Goal: Navigation & Orientation: Find specific page/section

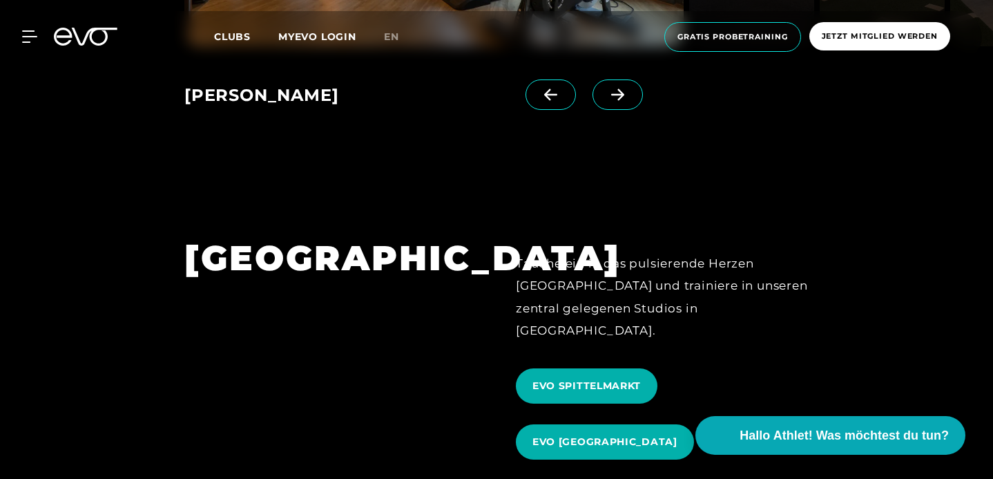
scroll to position [1187, 0]
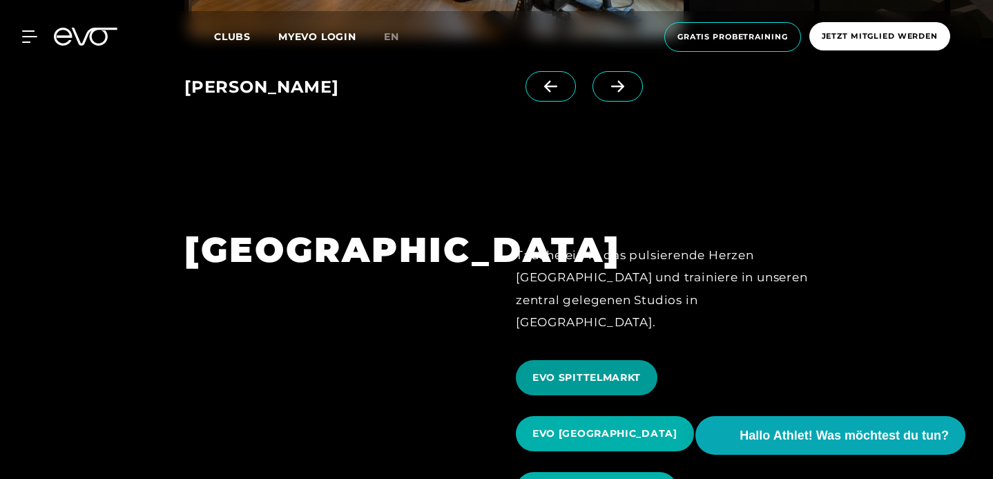
click at [606, 370] on span "EVO SPITTELMARKT" at bounding box center [586, 377] width 108 height 15
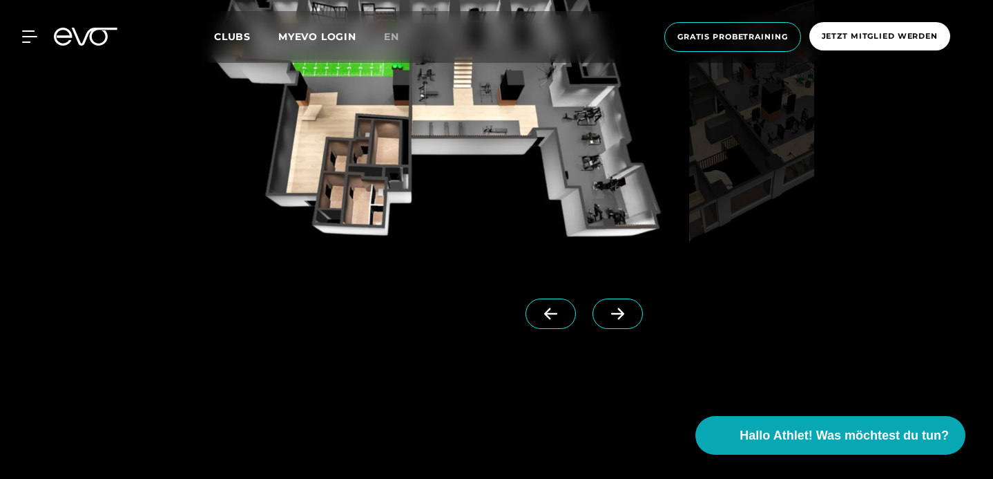
scroll to position [1152, 0]
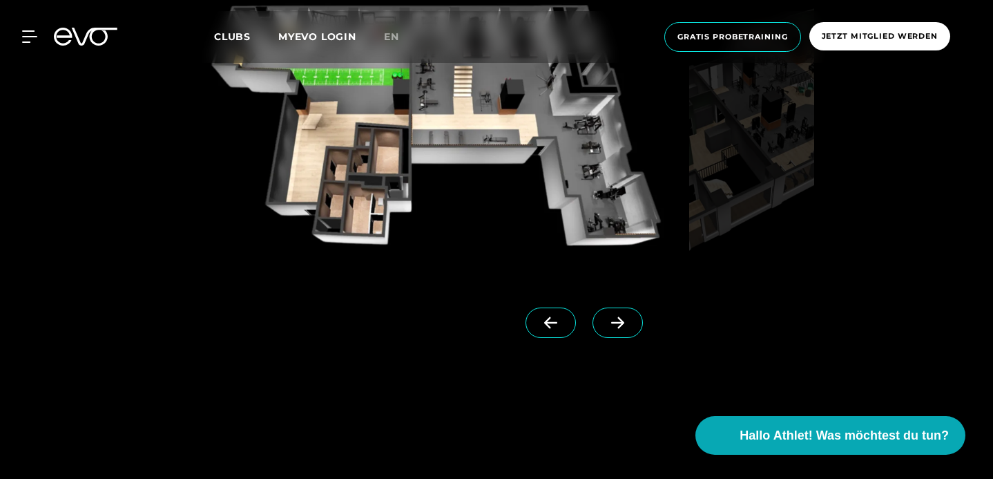
click at [621, 329] on icon at bounding box center [618, 322] width 24 height 12
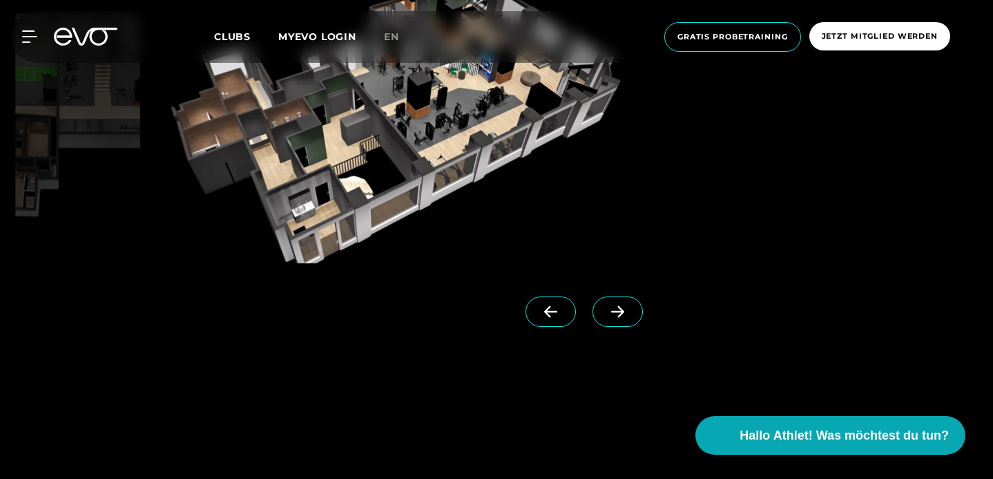
scroll to position [1169, 0]
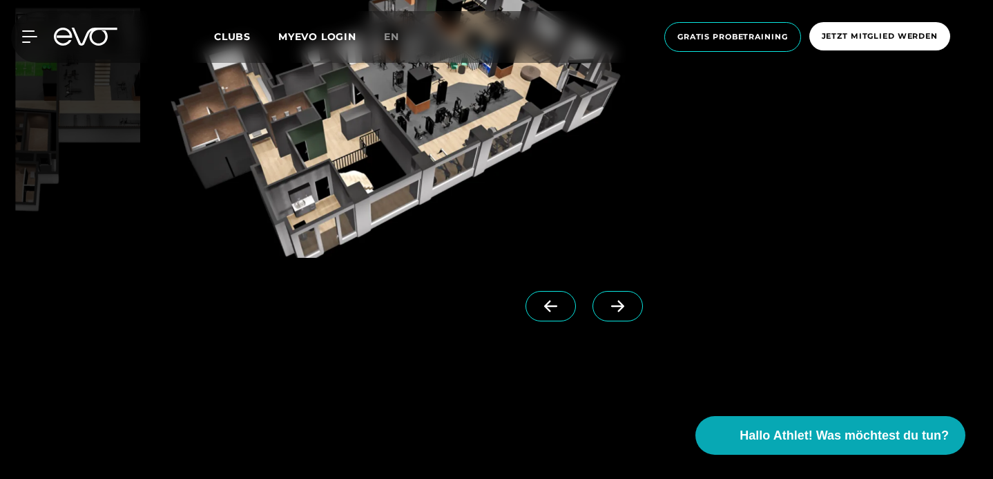
click at [643, 321] on span at bounding box center [617, 306] width 50 height 30
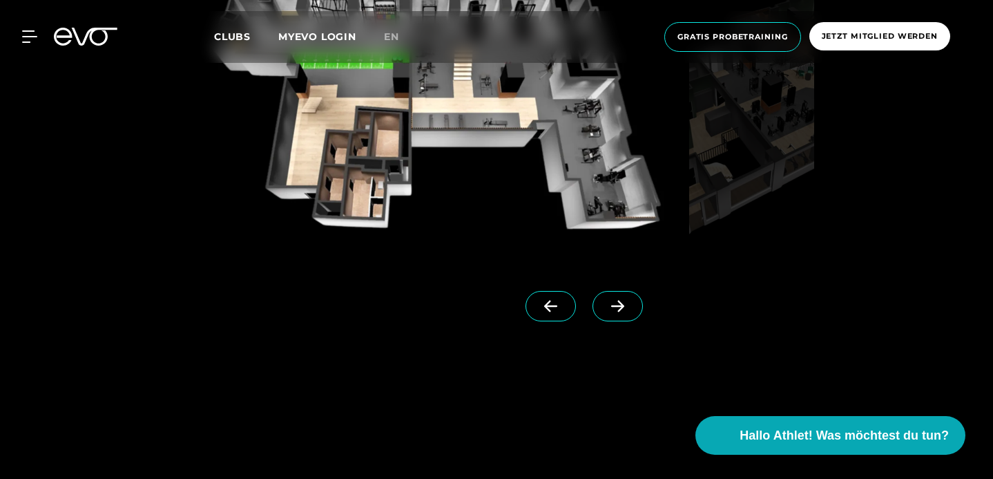
click at [624, 312] on icon at bounding box center [617, 306] width 13 height 12
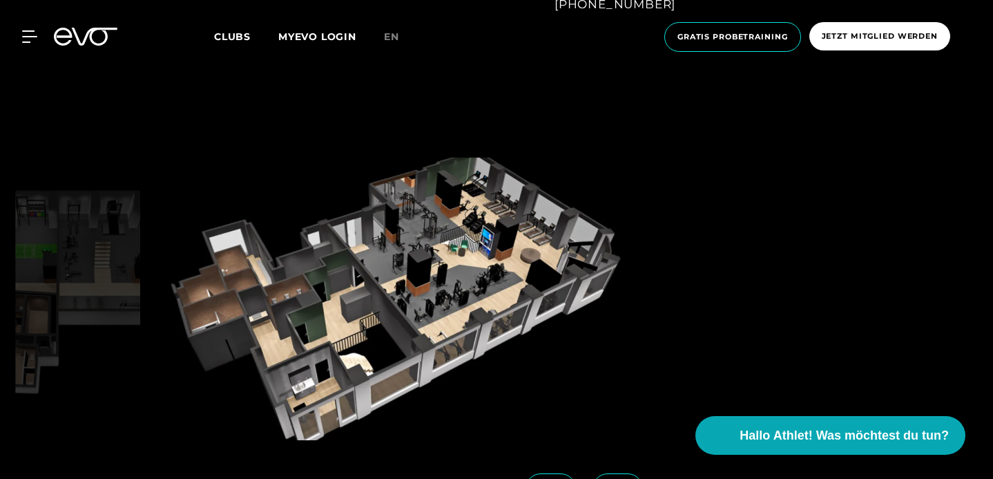
scroll to position [932, 0]
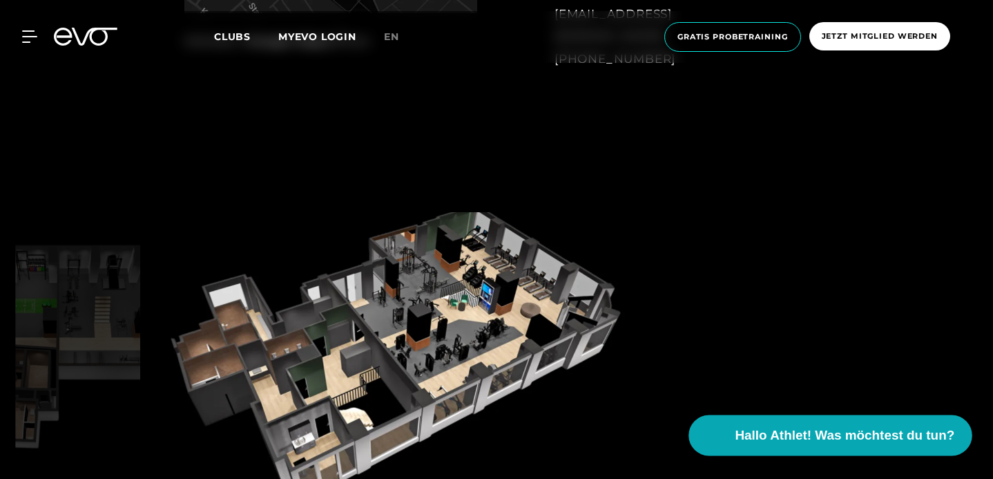
click at [777, 436] on span "Hallo Athlet! Was möchtest du tun?" at bounding box center [845, 434] width 220 height 19
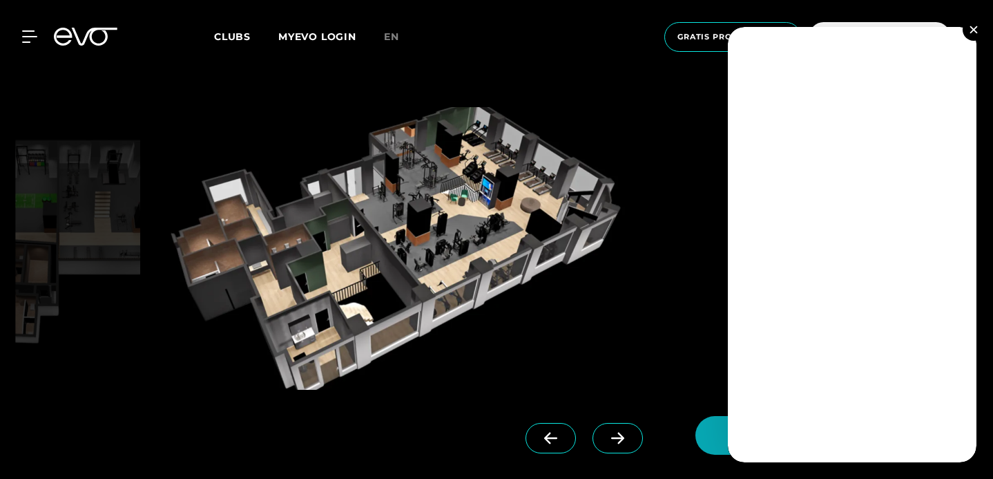
scroll to position [1083, 0]
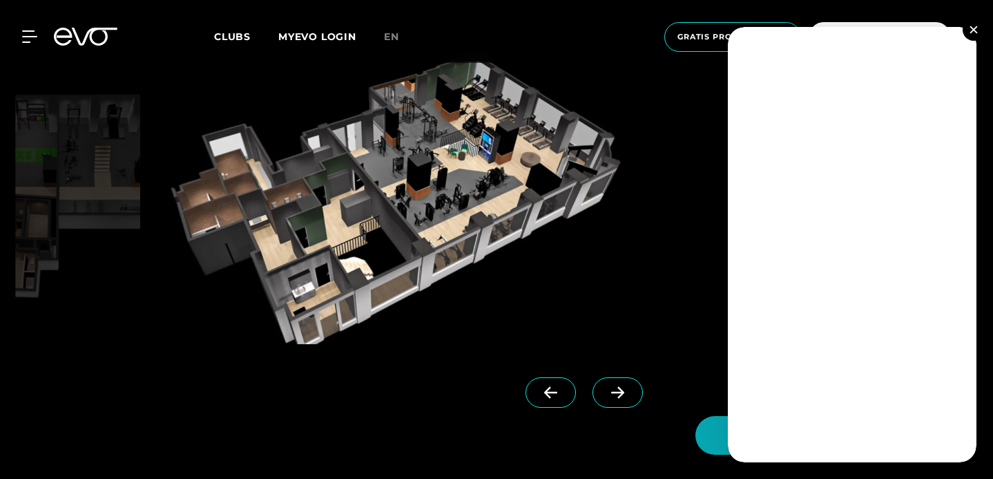
click at [610, 278] on img at bounding box center [395, 202] width 499 height 282
click at [974, 27] on img at bounding box center [973, 30] width 8 height 8
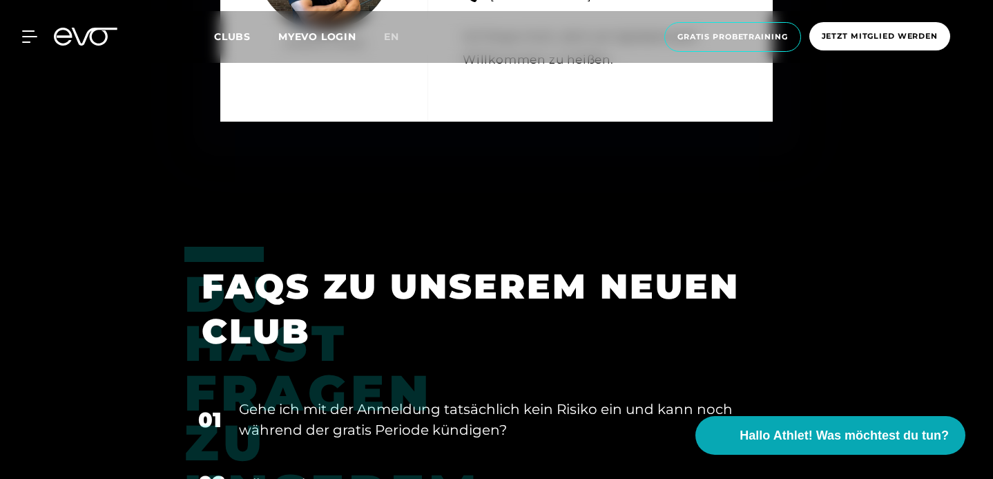
scroll to position [4742, 0]
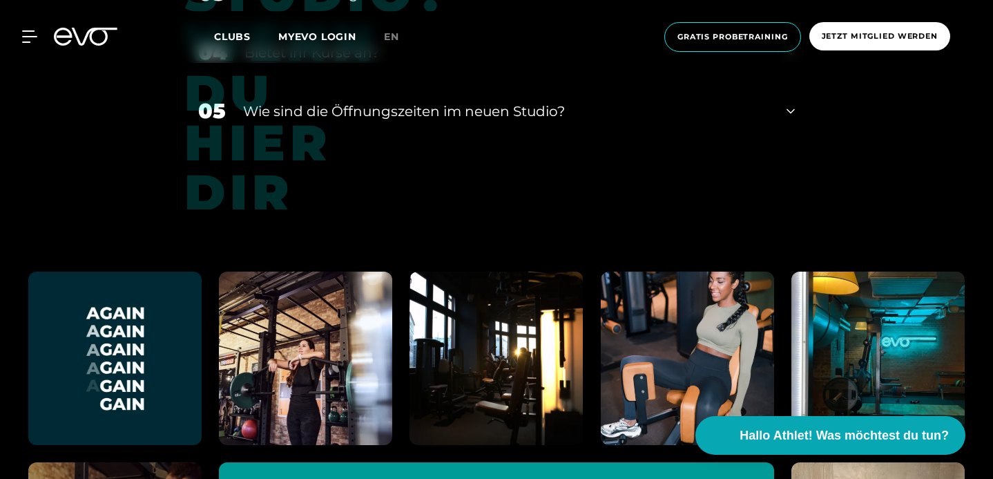
scroll to position [5291, 0]
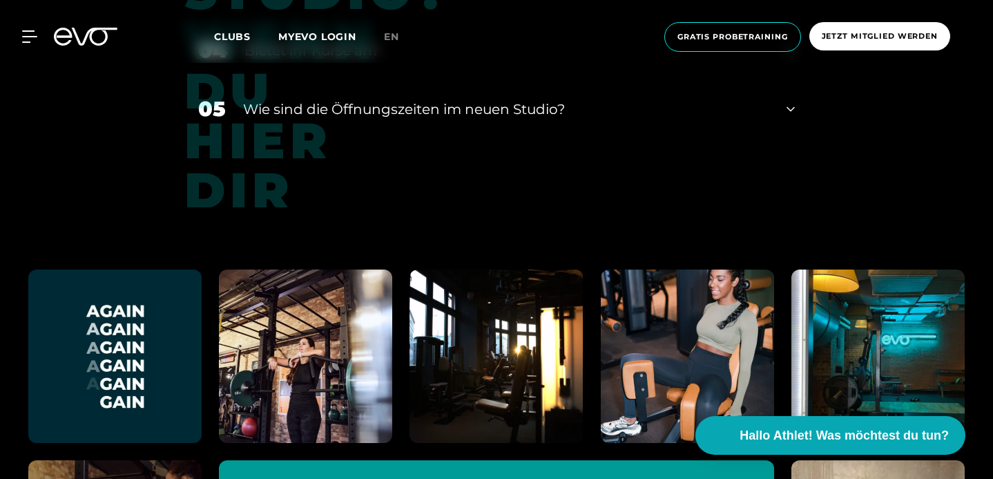
click at [249, 61] on div "Bietet ihr Kurse an?" at bounding box center [506, 50] width 525 height 21
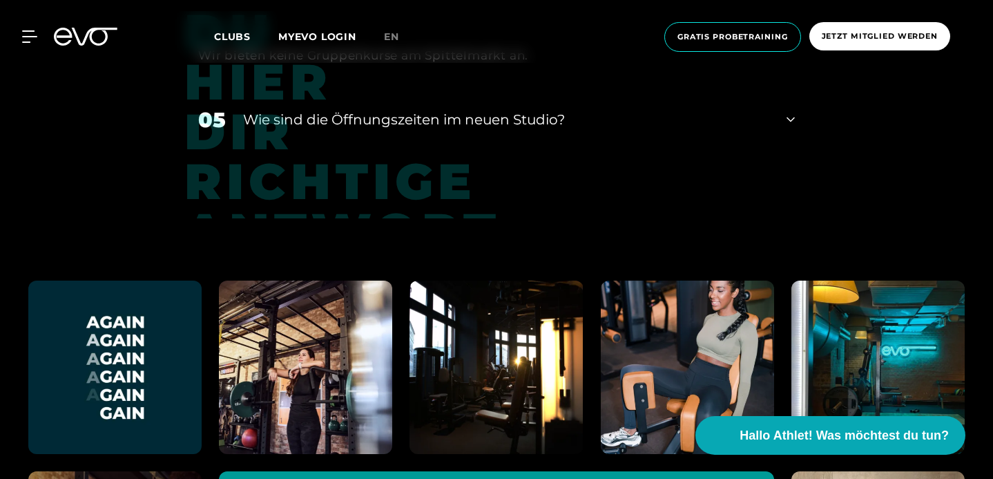
scroll to position [5353, 0]
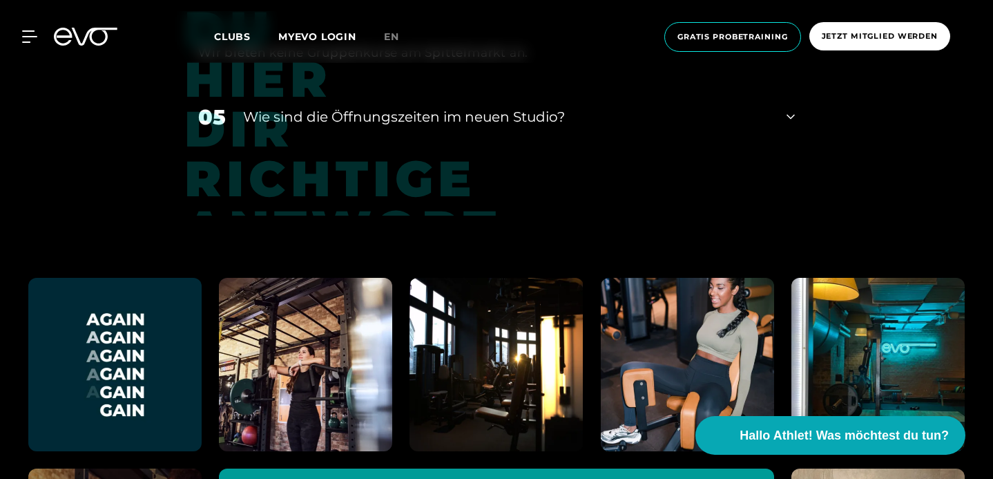
click at [228, 43] on div "Clubs MYEVO LOGIN" at bounding box center [299, 37] width 170 height 16
click at [235, 23] on div "MyEVO Login Über EVO Mitgliedschaften Probetraining TAGESPASS EVO Studios [GEOG…" at bounding box center [496, 37] width 987 height 52
click at [235, 31] on span "Clubs" at bounding box center [232, 36] width 37 height 12
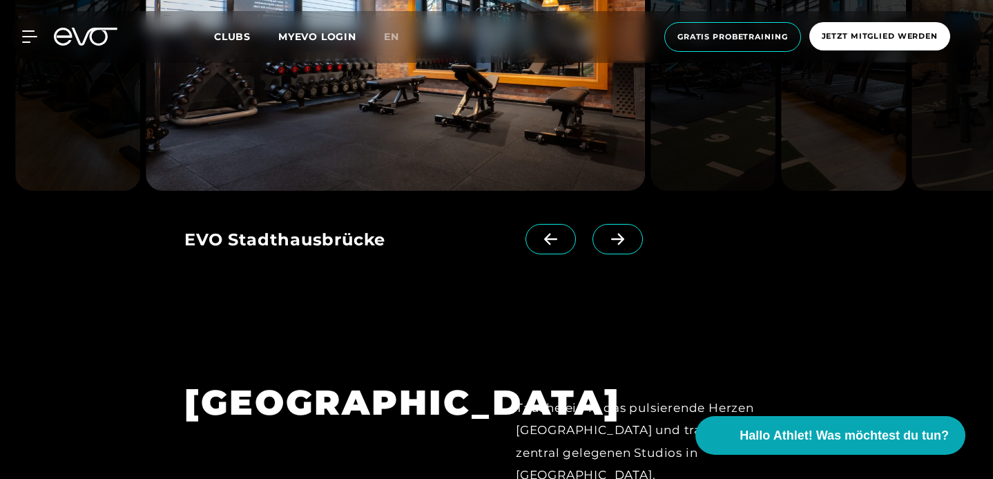
scroll to position [1135, 0]
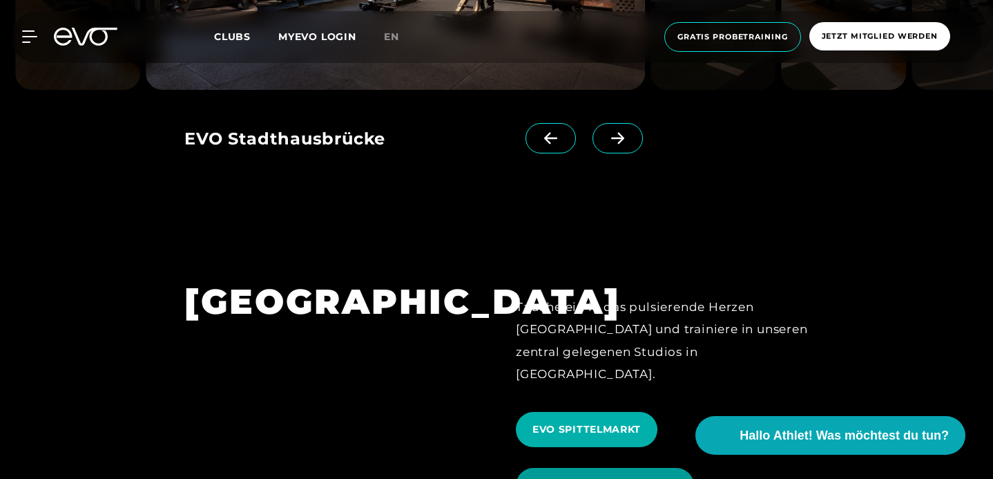
click at [694, 467] on span "EVO [GEOGRAPHIC_DATA]" at bounding box center [605, 484] width 178 height 35
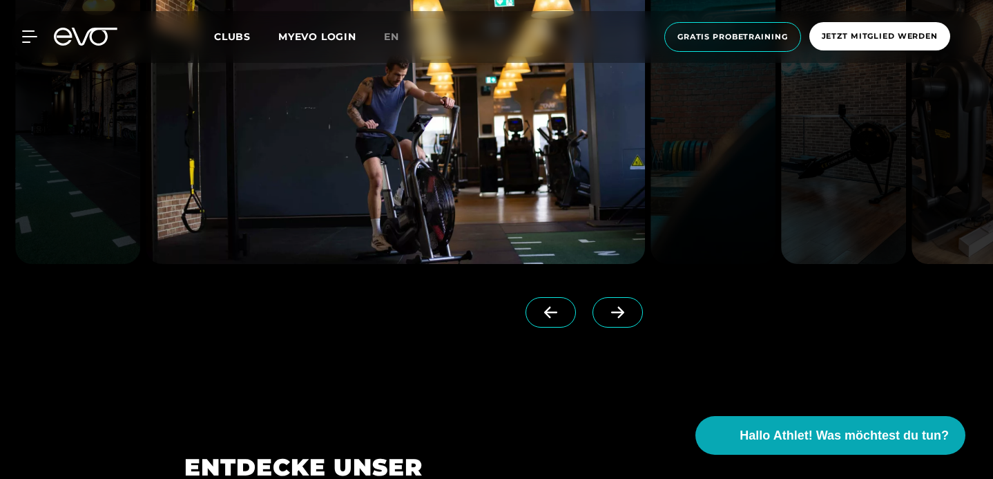
scroll to position [1192, 0]
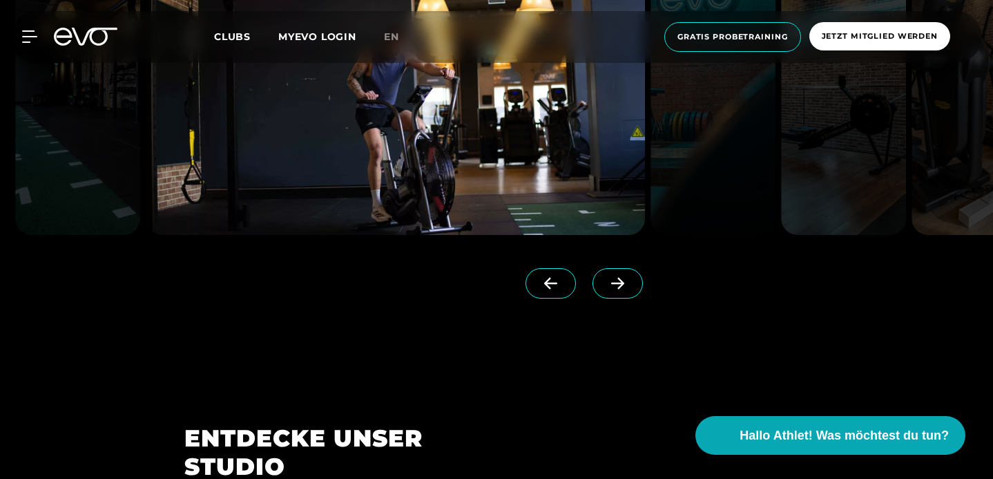
click at [648, 323] on link at bounding box center [620, 295] width 56 height 55
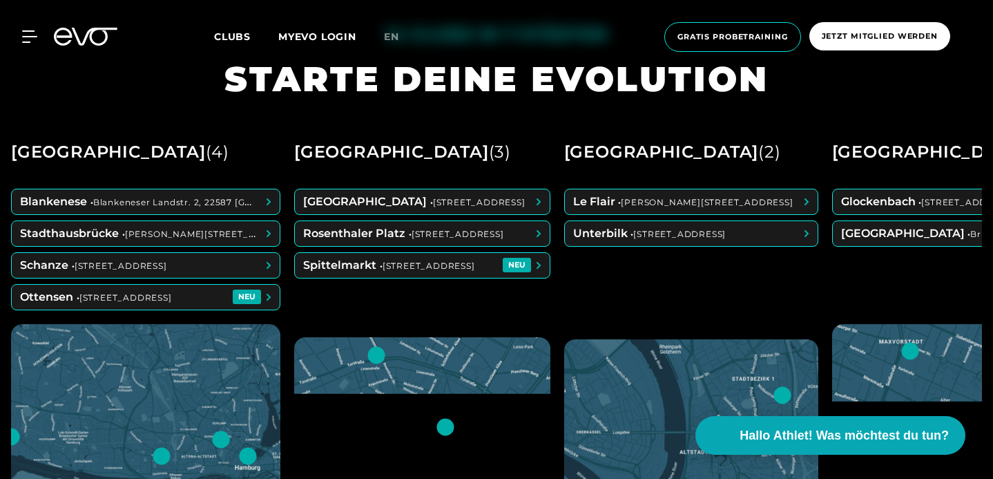
scroll to position [503, 0]
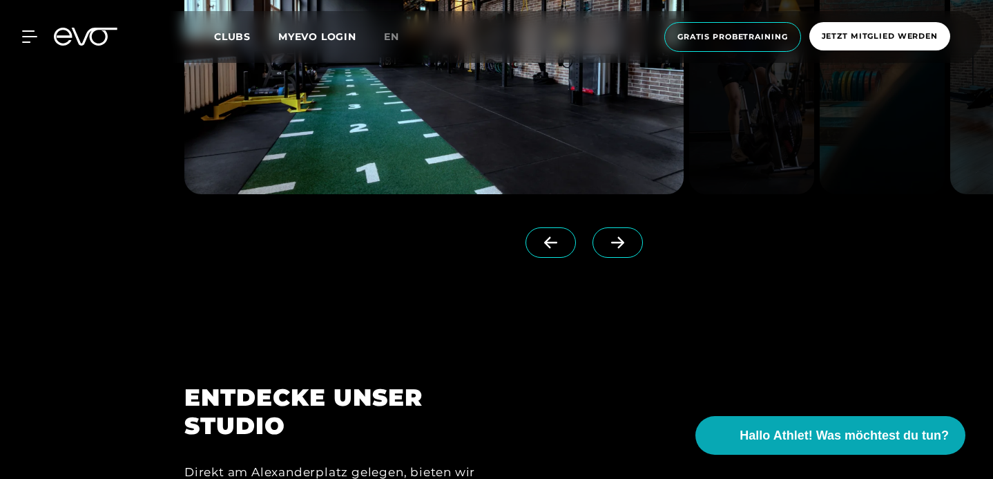
scroll to position [1235, 0]
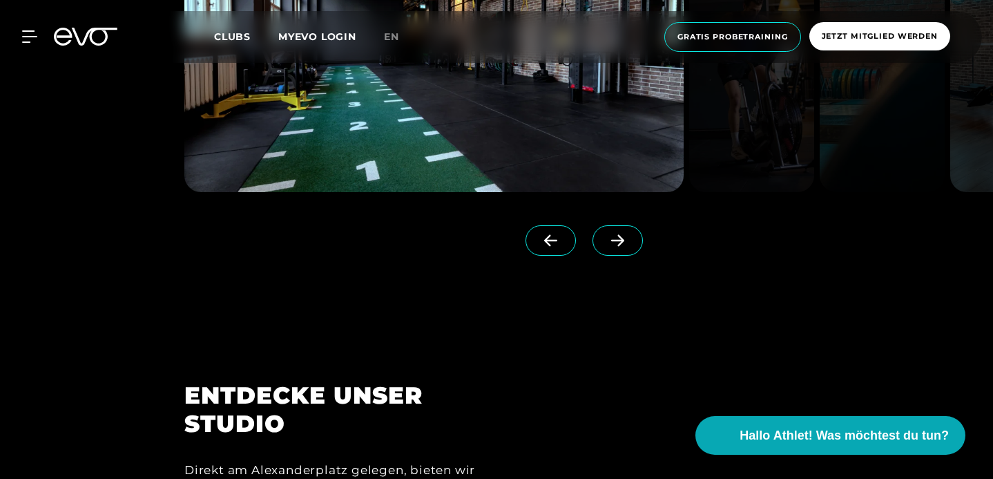
click at [629, 247] on icon at bounding box center [618, 240] width 24 height 12
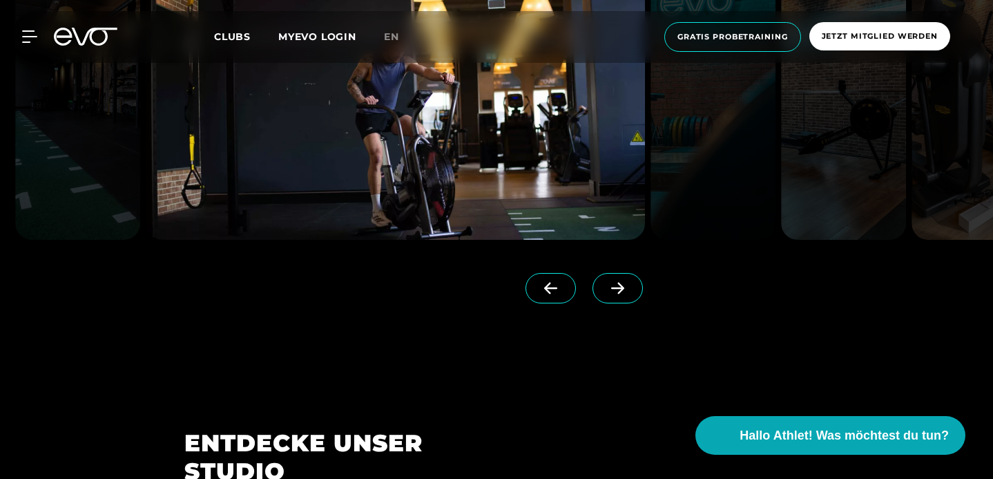
scroll to position [1186, 0]
click at [624, 295] on icon at bounding box center [617, 289] width 13 height 12
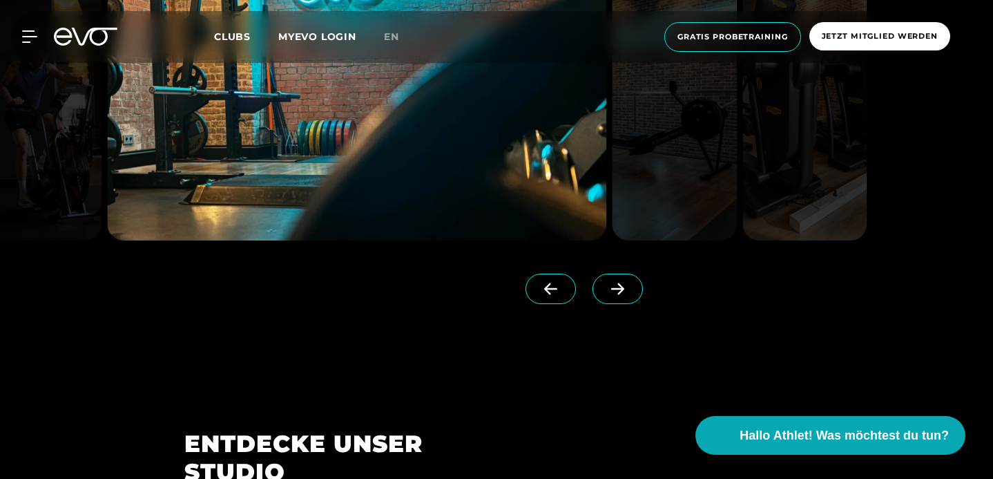
click at [624, 295] on icon at bounding box center [617, 289] width 13 height 12
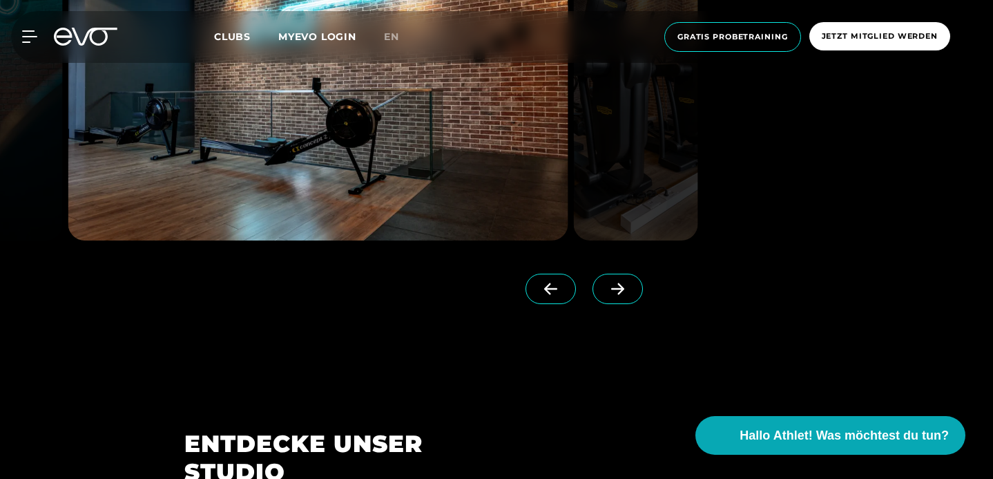
click at [624, 295] on icon at bounding box center [617, 289] width 13 height 12
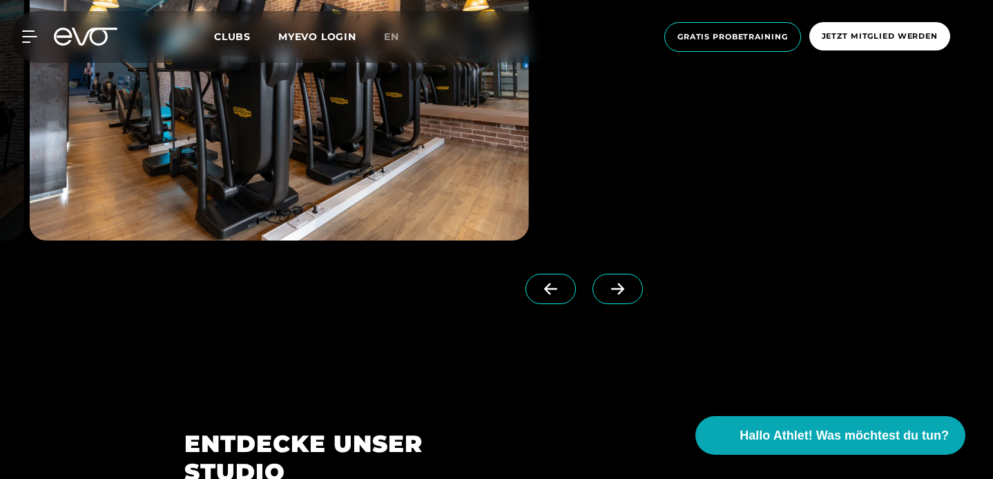
click at [624, 295] on icon at bounding box center [617, 289] width 13 height 12
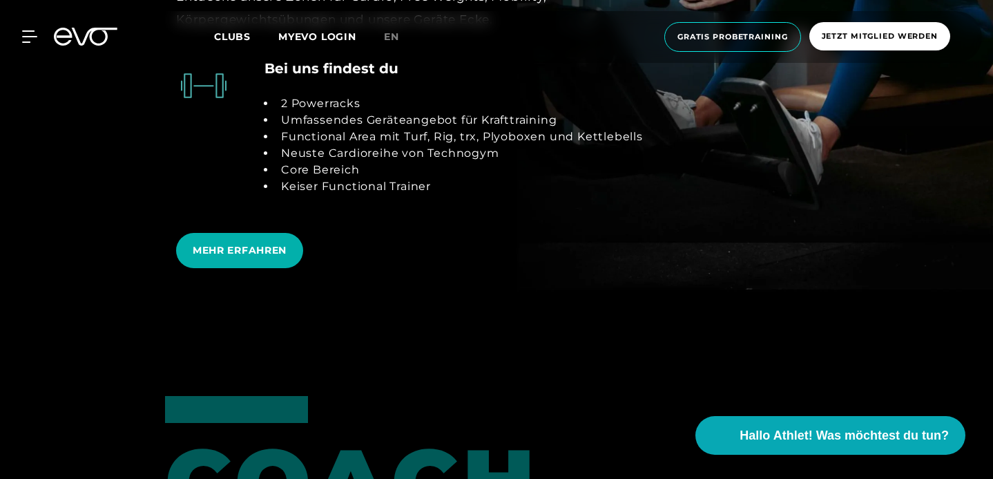
scroll to position [2763, 0]
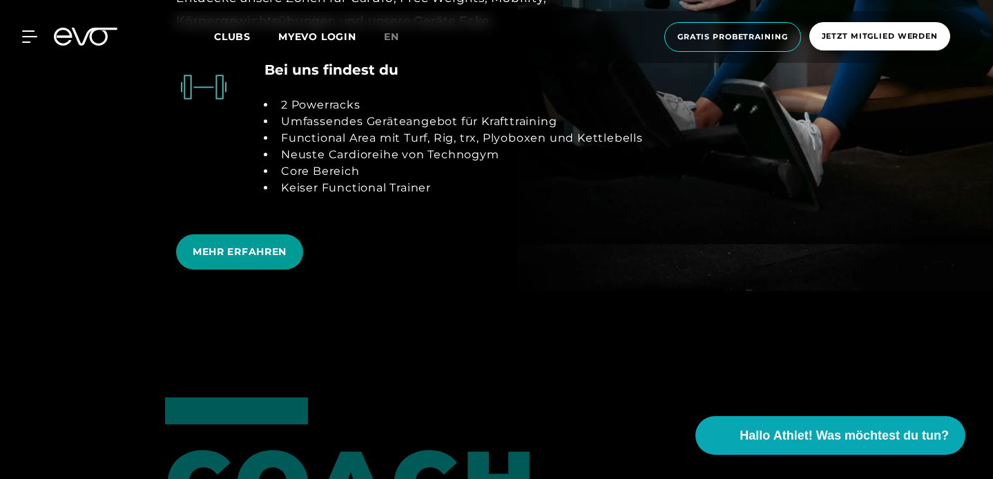
click at [197, 269] on span "MEHR ERFAHREN" at bounding box center [239, 251] width 127 height 35
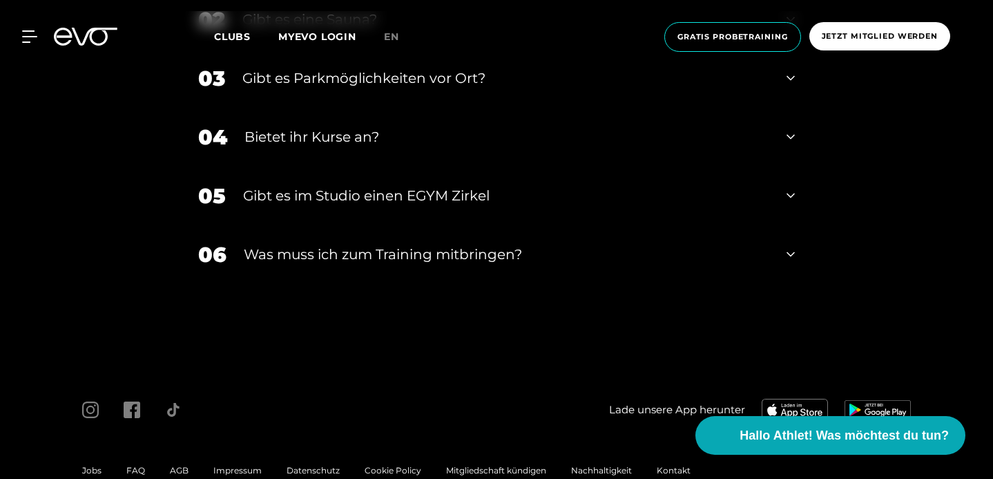
scroll to position [4710, 0]
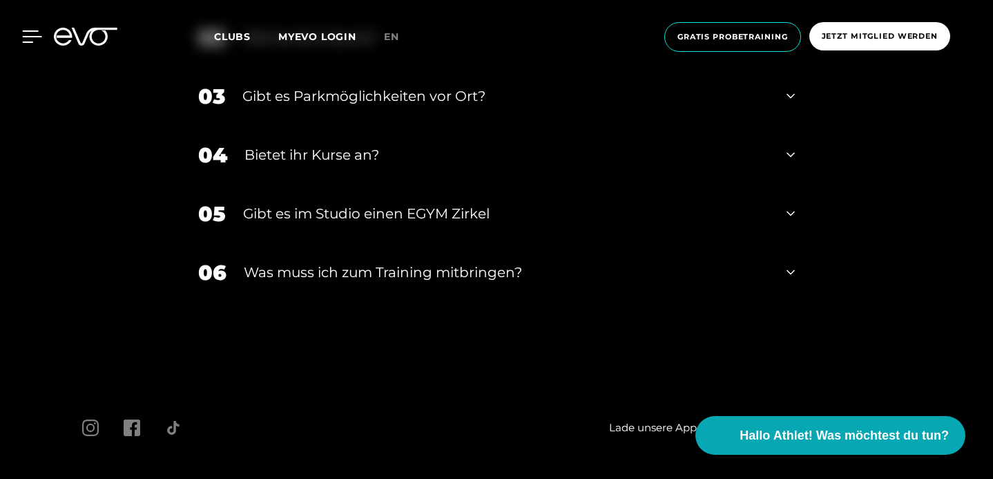
click at [27, 37] on icon at bounding box center [32, 36] width 19 height 11
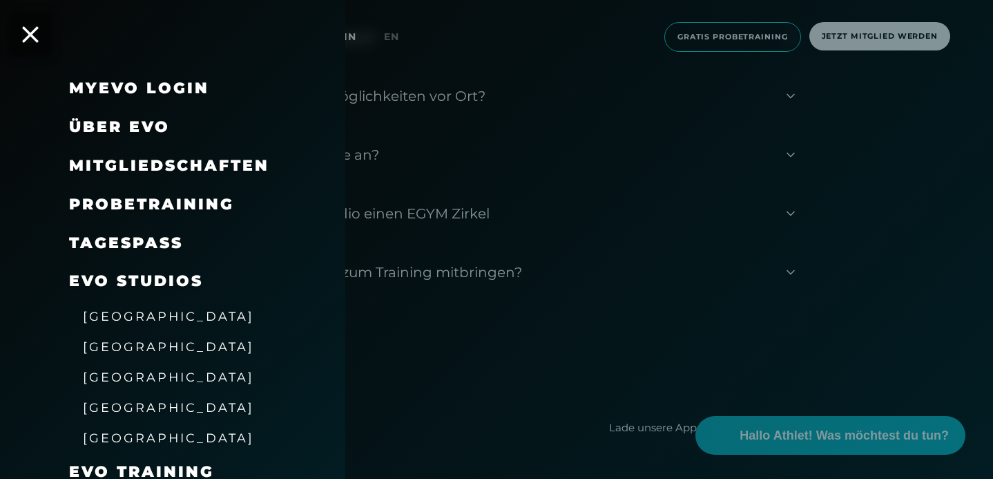
click at [117, 354] on span "[GEOGRAPHIC_DATA]" at bounding box center [168, 346] width 171 height 15
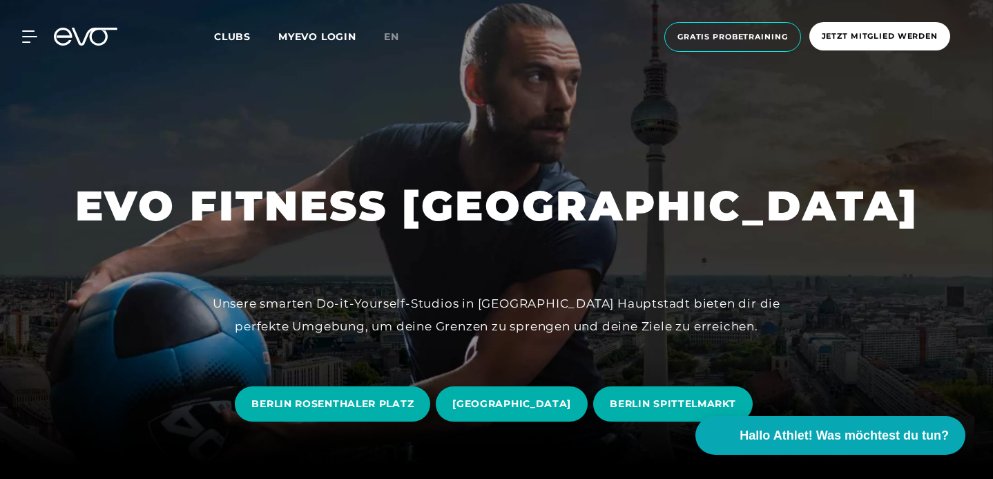
scroll to position [17, 0]
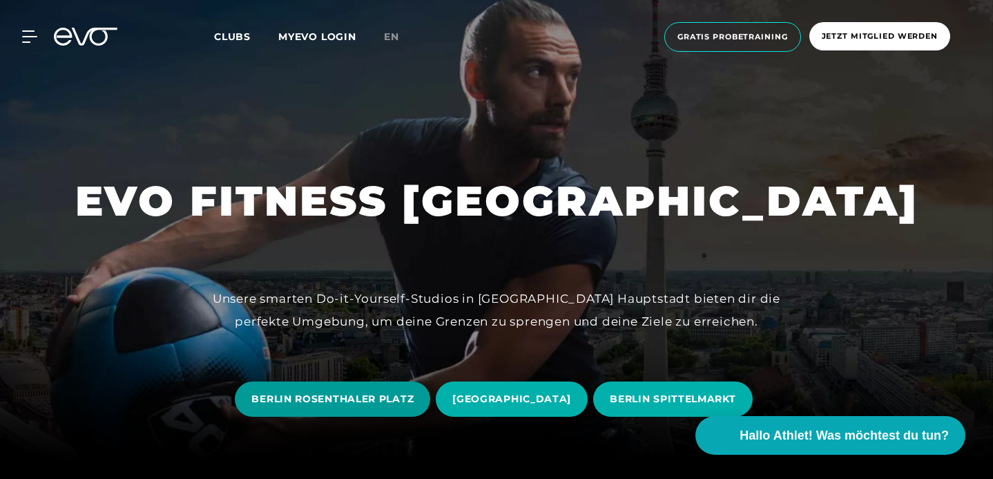
click at [426, 381] on span "BERLIN ROSENTHALER PLATZ" at bounding box center [332, 398] width 195 height 35
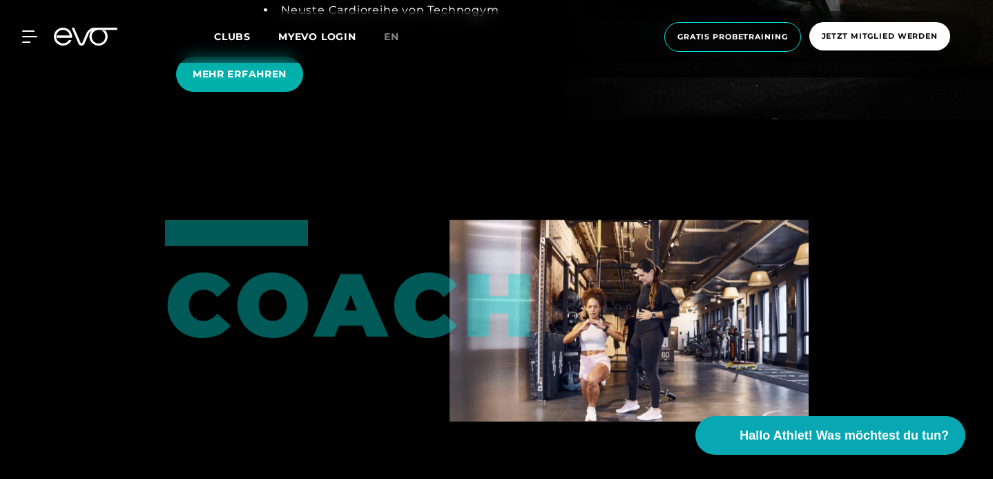
scroll to position [2931, 0]
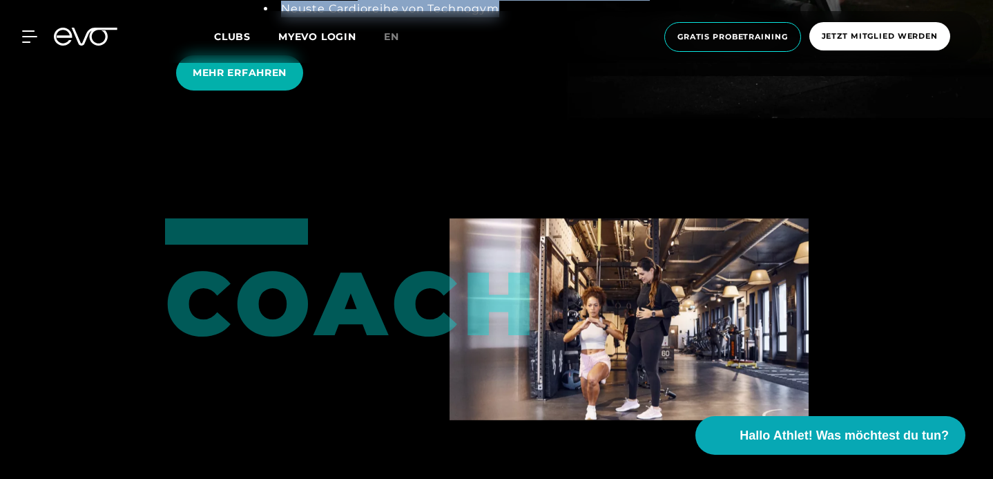
drag, startPoint x: 263, startPoint y: 155, endPoint x: 419, endPoint y: 169, distance: 156.7
click at [419, 17] on li "Neuste Cardioreihe von Technogym" at bounding box center [463, 9] width 374 height 17
